Goal: Task Accomplishment & Management: Complete application form

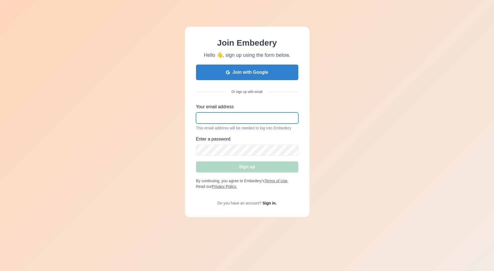
click at [225, 112] on input "Your email address" at bounding box center [247, 117] width 102 height 11
click at [241, 121] on input "wigglel" at bounding box center [247, 117] width 102 height 11
type input "wiggleluxurycars@gmail.com"
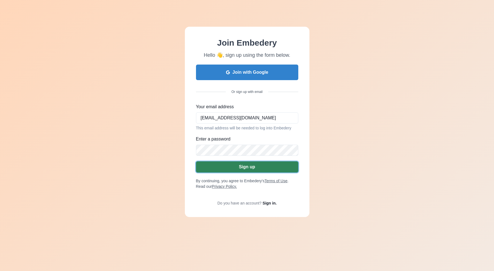
click at [247, 168] on button "Sign up" at bounding box center [247, 166] width 102 height 11
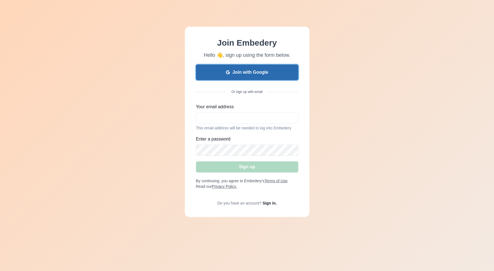
click at [206, 75] on button "Join with Google" at bounding box center [247, 73] width 102 height 16
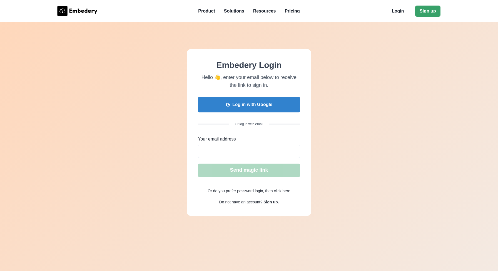
click at [227, 109] on button "Log in with Google" at bounding box center [249, 105] width 102 height 16
